Goal: Find specific page/section: Find specific page/section

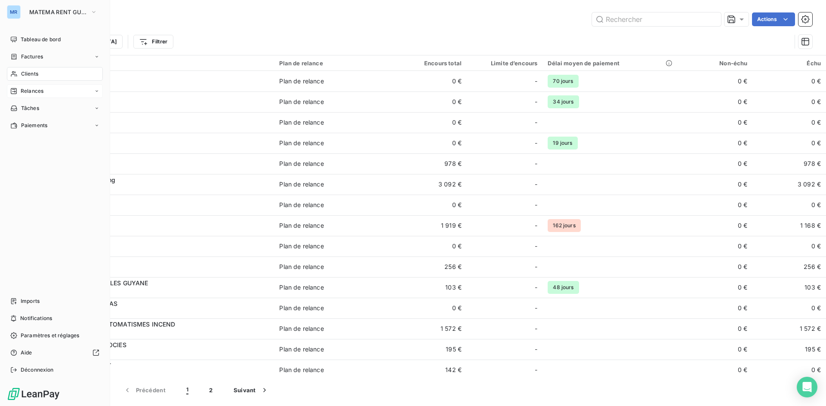
click at [32, 87] on span "Relances" at bounding box center [32, 91] width 23 height 8
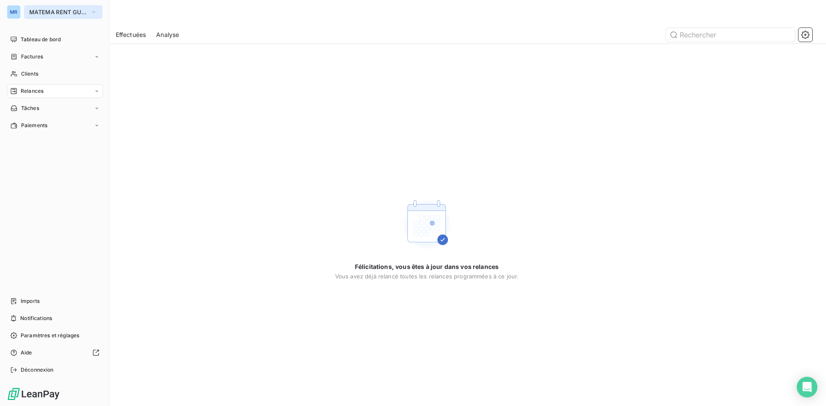
click at [92, 11] on icon "button" at bounding box center [93, 12] width 7 height 9
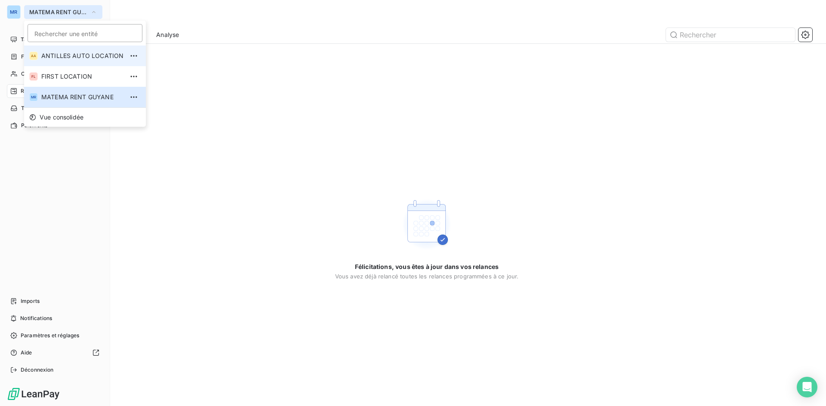
click at [80, 61] on li "AA ANTILLES AUTO LOCATION" at bounding box center [85, 56] width 122 height 21
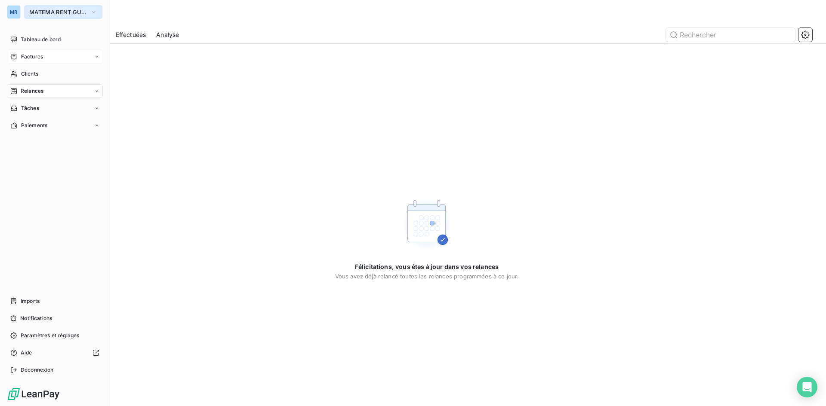
click at [80, 56] on div "Factures" at bounding box center [55, 57] width 96 height 14
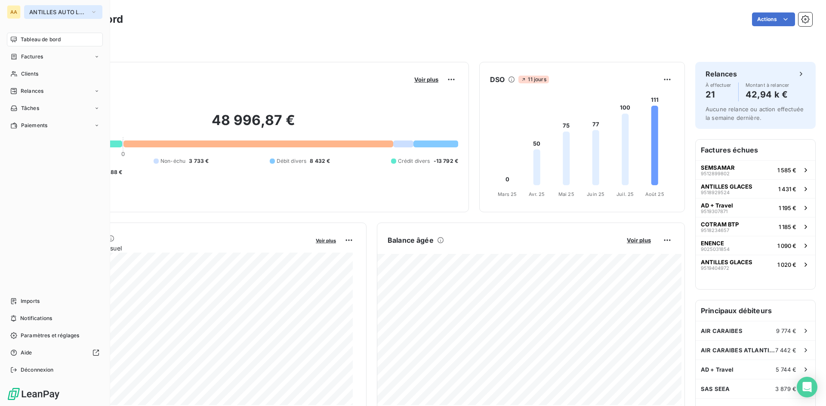
click at [100, 12] on button "ANTILLES AUTO LOCATION" at bounding box center [63, 12] width 78 height 14
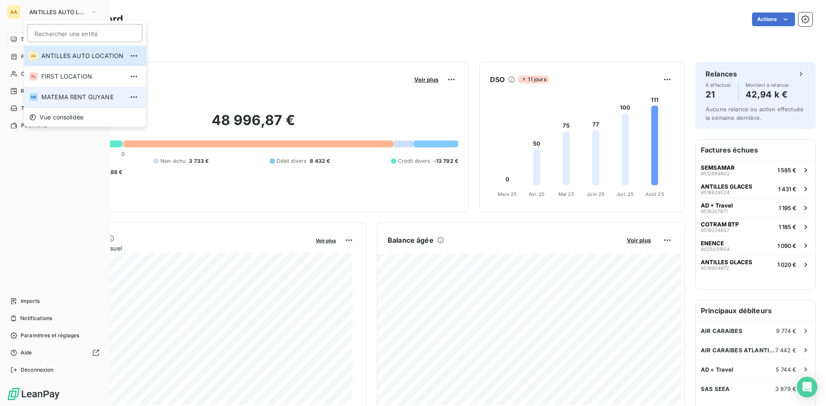
click at [94, 96] on span "MATEMA RENT GUYANE" at bounding box center [82, 97] width 82 height 9
